Goal: Task Accomplishment & Management: Manage account settings

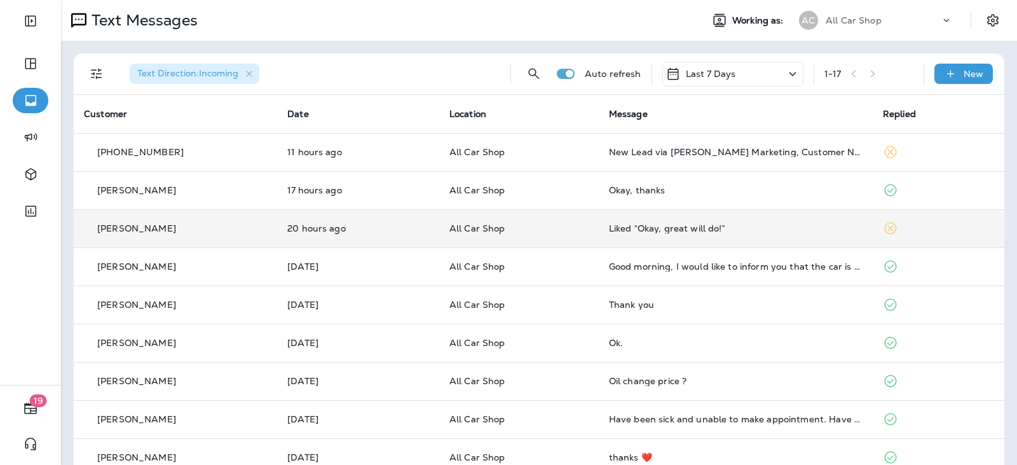
click at [599, 228] on td "Liked “Okay, great will do!”" at bounding box center [736, 228] width 274 height 38
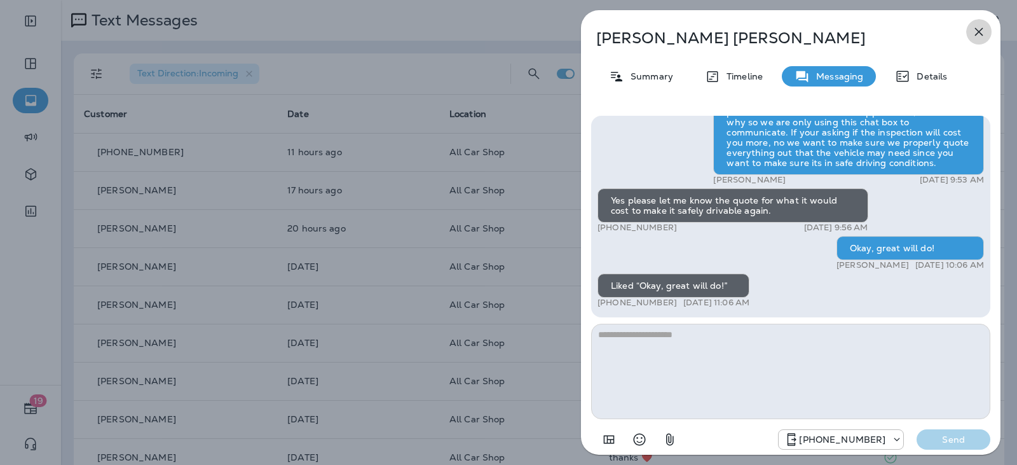
click at [980, 27] on icon "button" at bounding box center [978, 31] width 15 height 15
